Goal: Complete application form: Complete application form

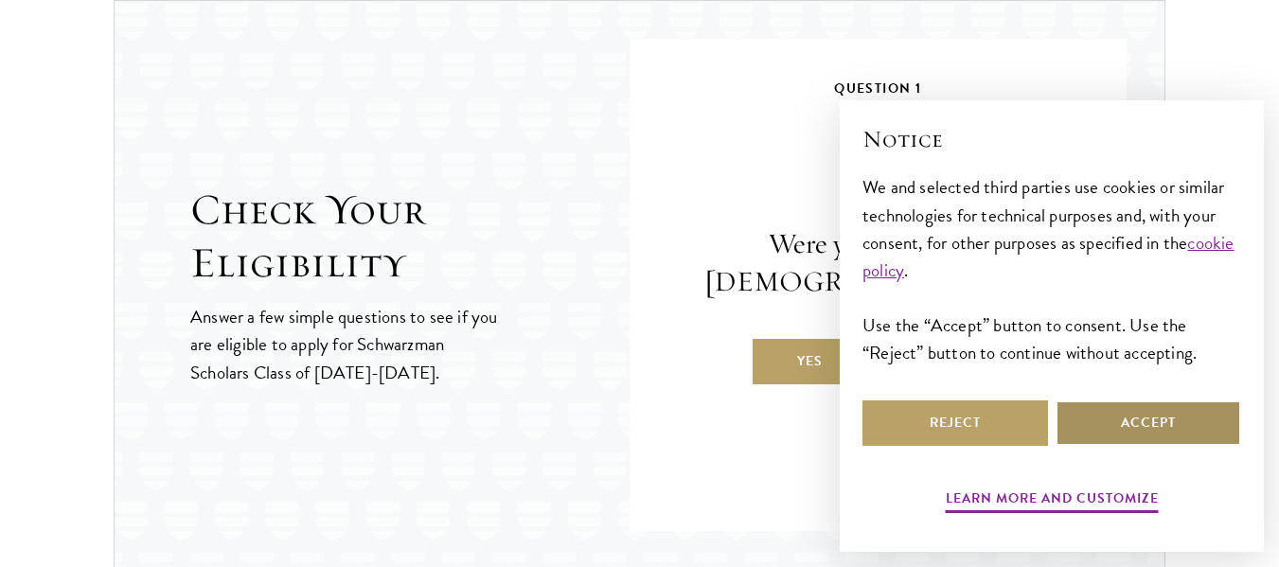
click at [1140, 433] on button "Accept" at bounding box center [1149, 422] width 186 height 45
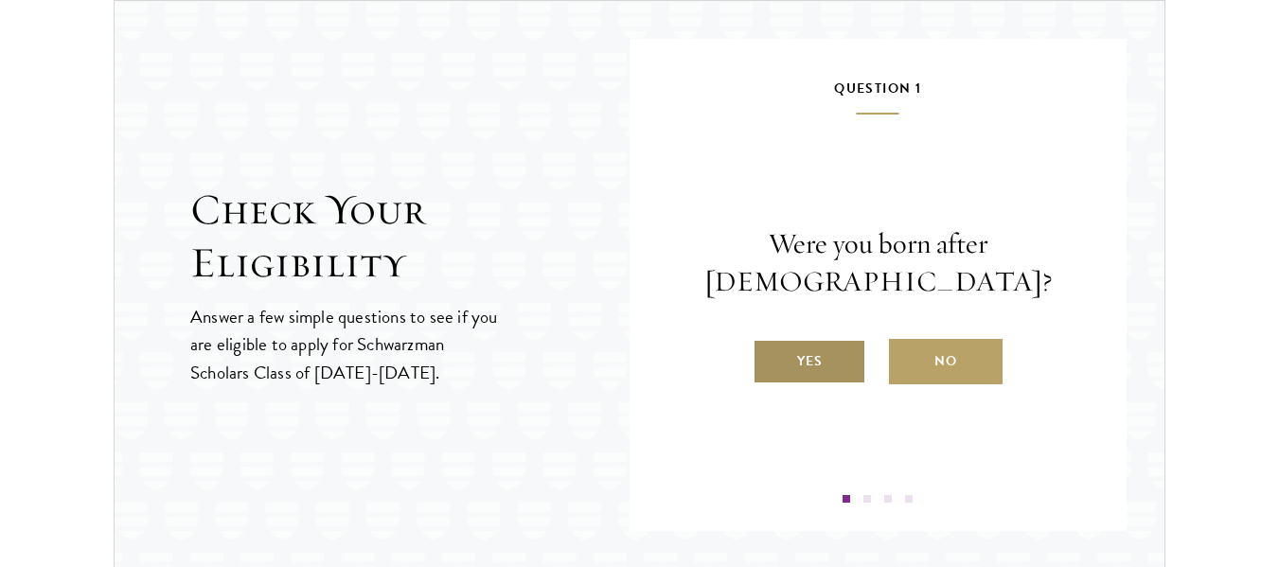
click at [829, 358] on label "Yes" at bounding box center [810, 361] width 114 height 45
click at [770, 358] on input "Yes" at bounding box center [761, 349] width 17 height 17
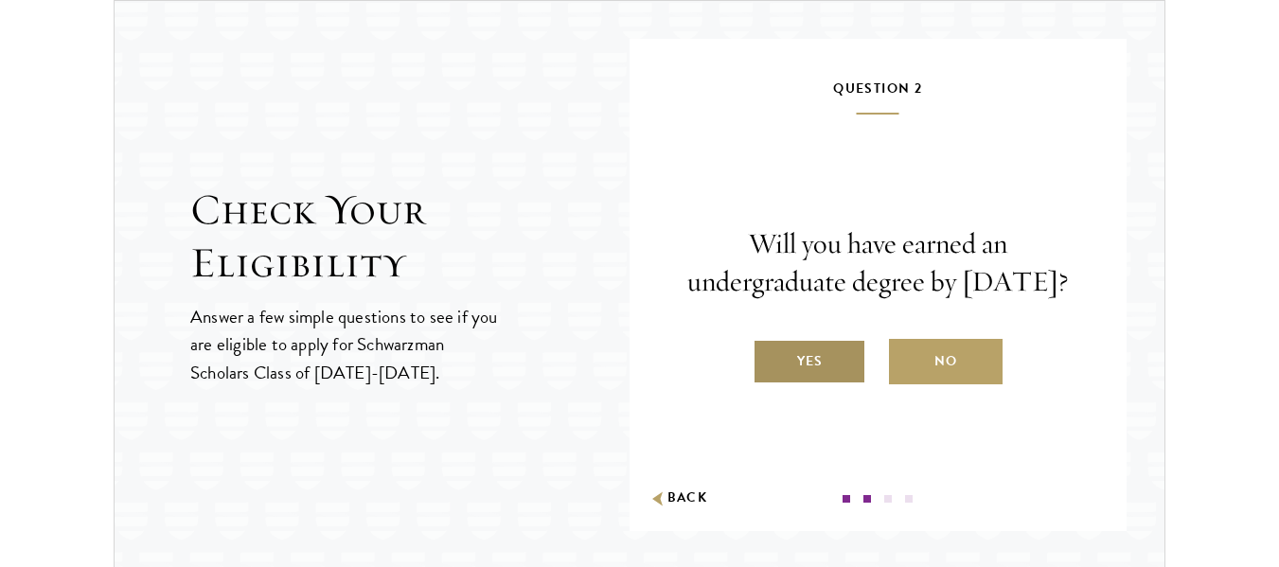
click at [836, 384] on label "Yes" at bounding box center [810, 361] width 114 height 45
click at [770, 358] on input "Yes" at bounding box center [761, 349] width 17 height 17
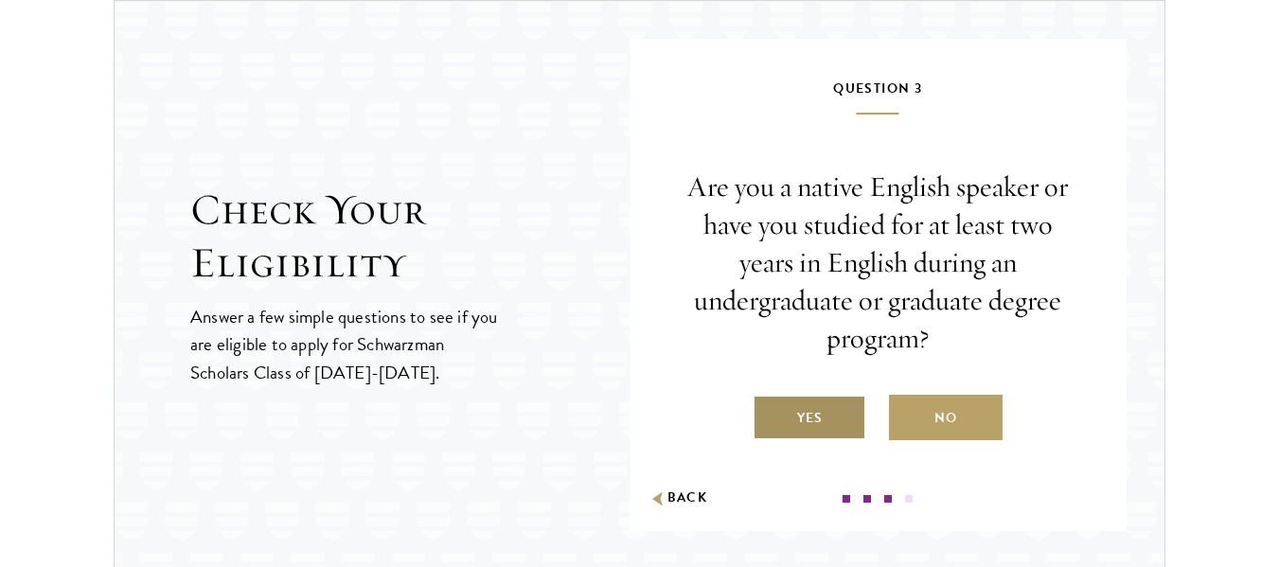
click at [808, 417] on label "Yes" at bounding box center [810, 417] width 114 height 45
click at [770, 415] on input "Yes" at bounding box center [761, 406] width 17 height 17
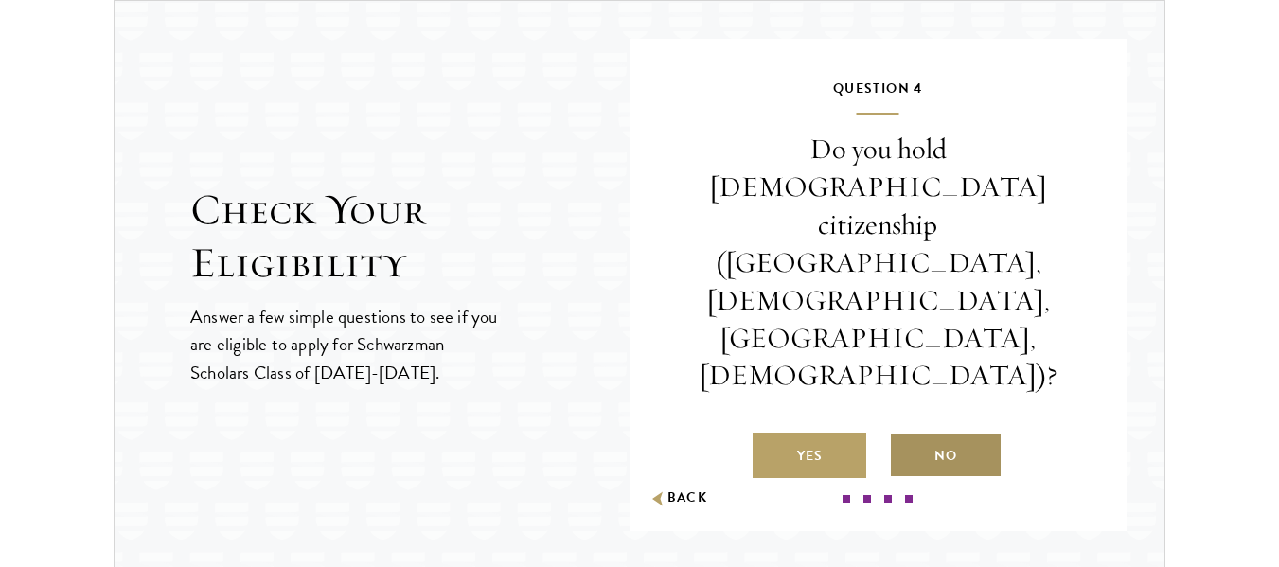
click at [915, 433] on label "No" at bounding box center [946, 455] width 114 height 45
click at [906, 435] on input "No" at bounding box center [897, 443] width 17 height 17
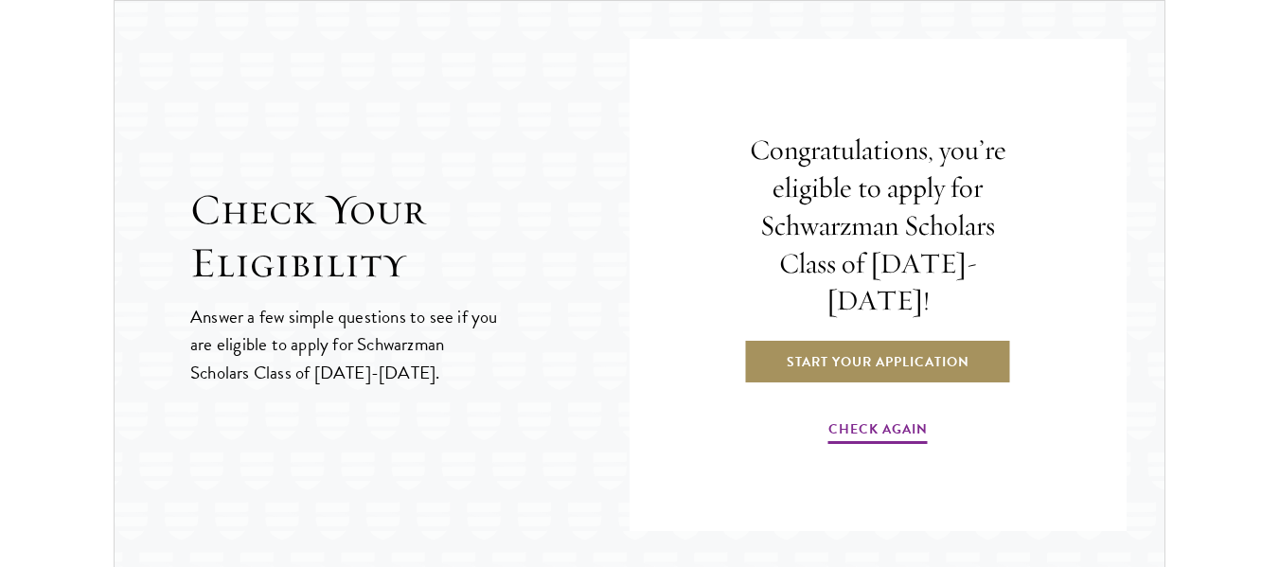
click at [887, 350] on link "Start Your Application" at bounding box center [878, 361] width 268 height 45
